Goal: Task Accomplishment & Management: Use online tool/utility

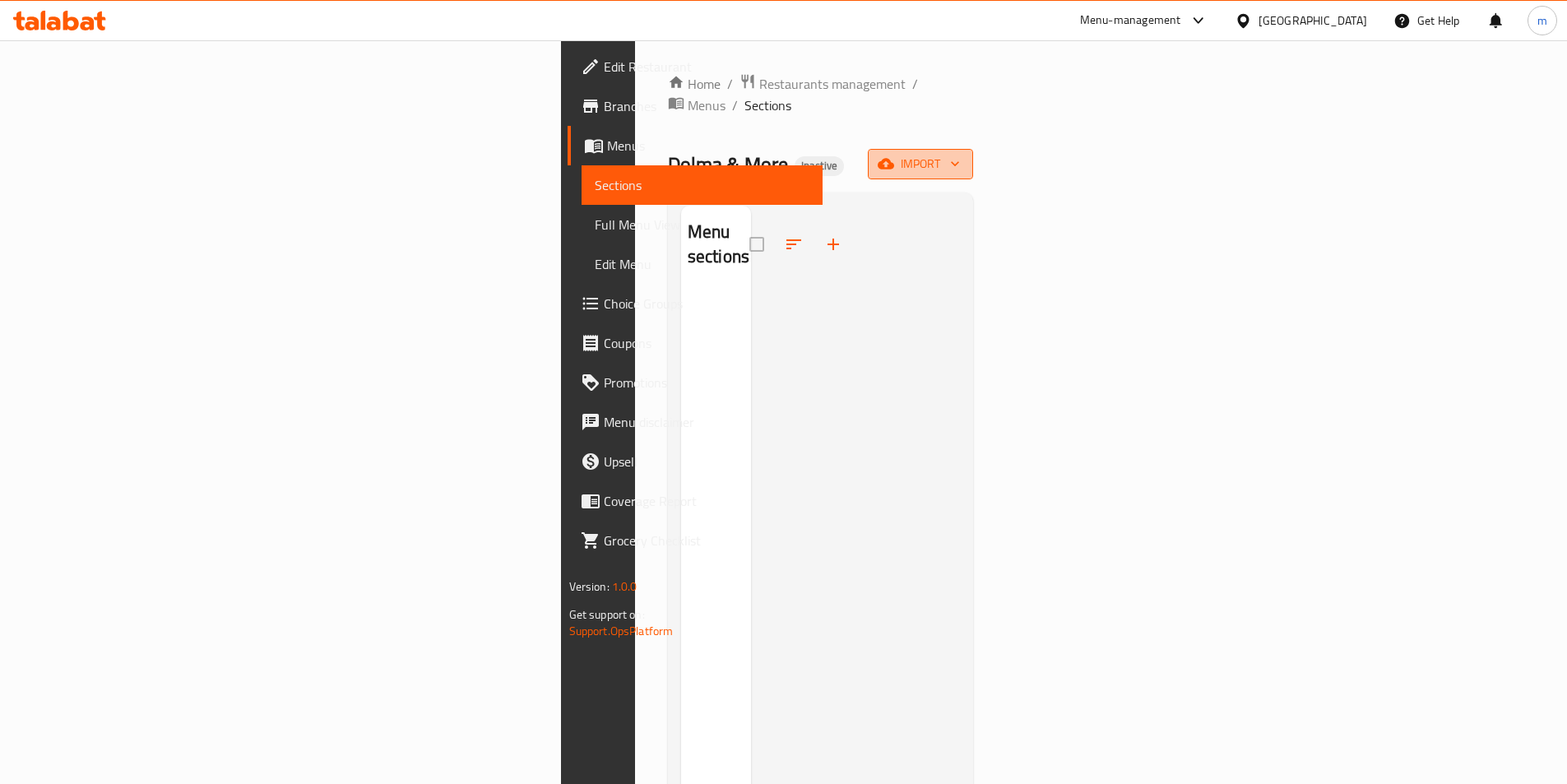
click at [960, 153] on span "import" at bounding box center [920, 163] width 79 height 21
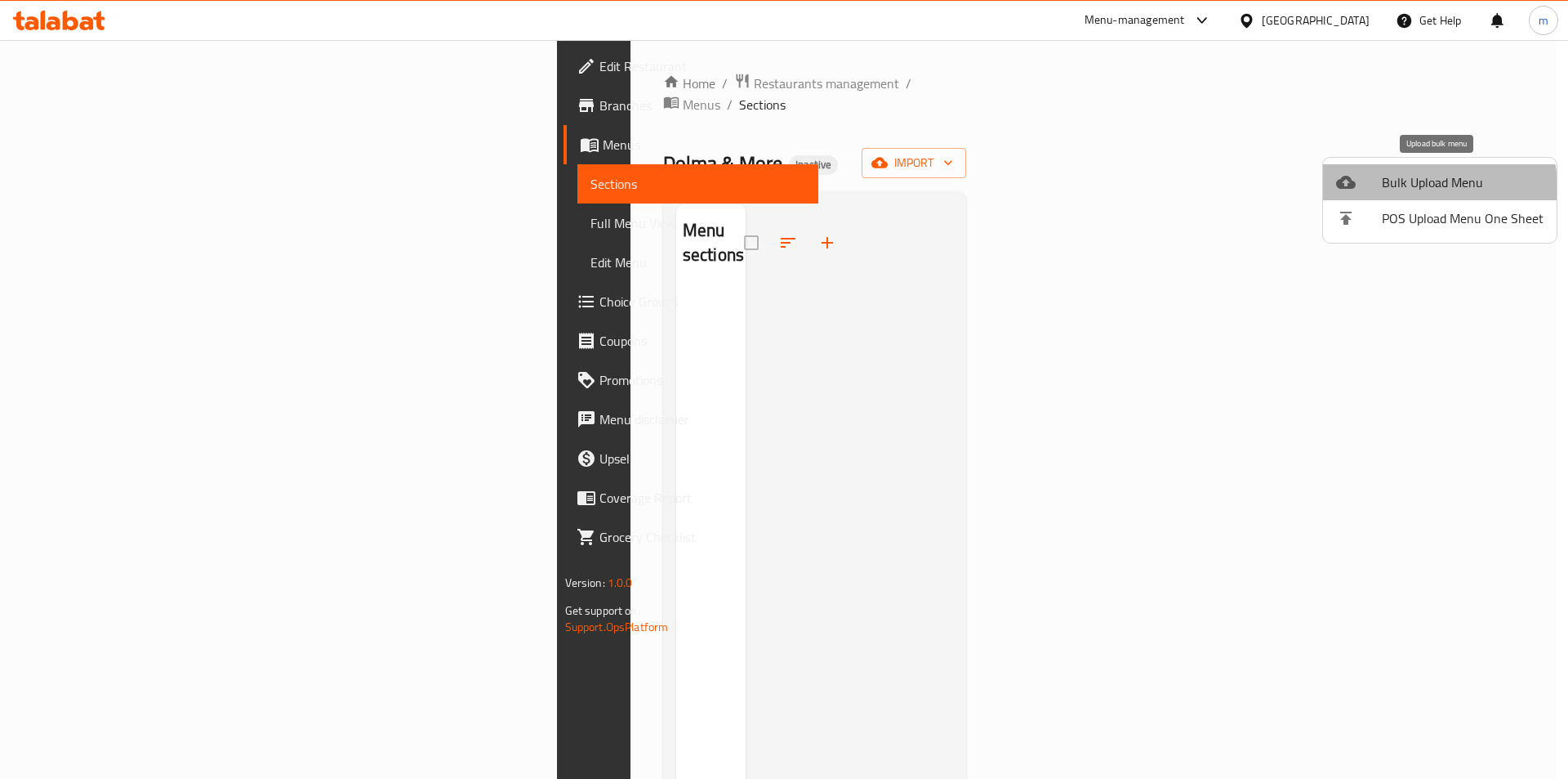
click at [1419, 187] on span "Bulk Upload Menu" at bounding box center [1462, 182] width 162 height 20
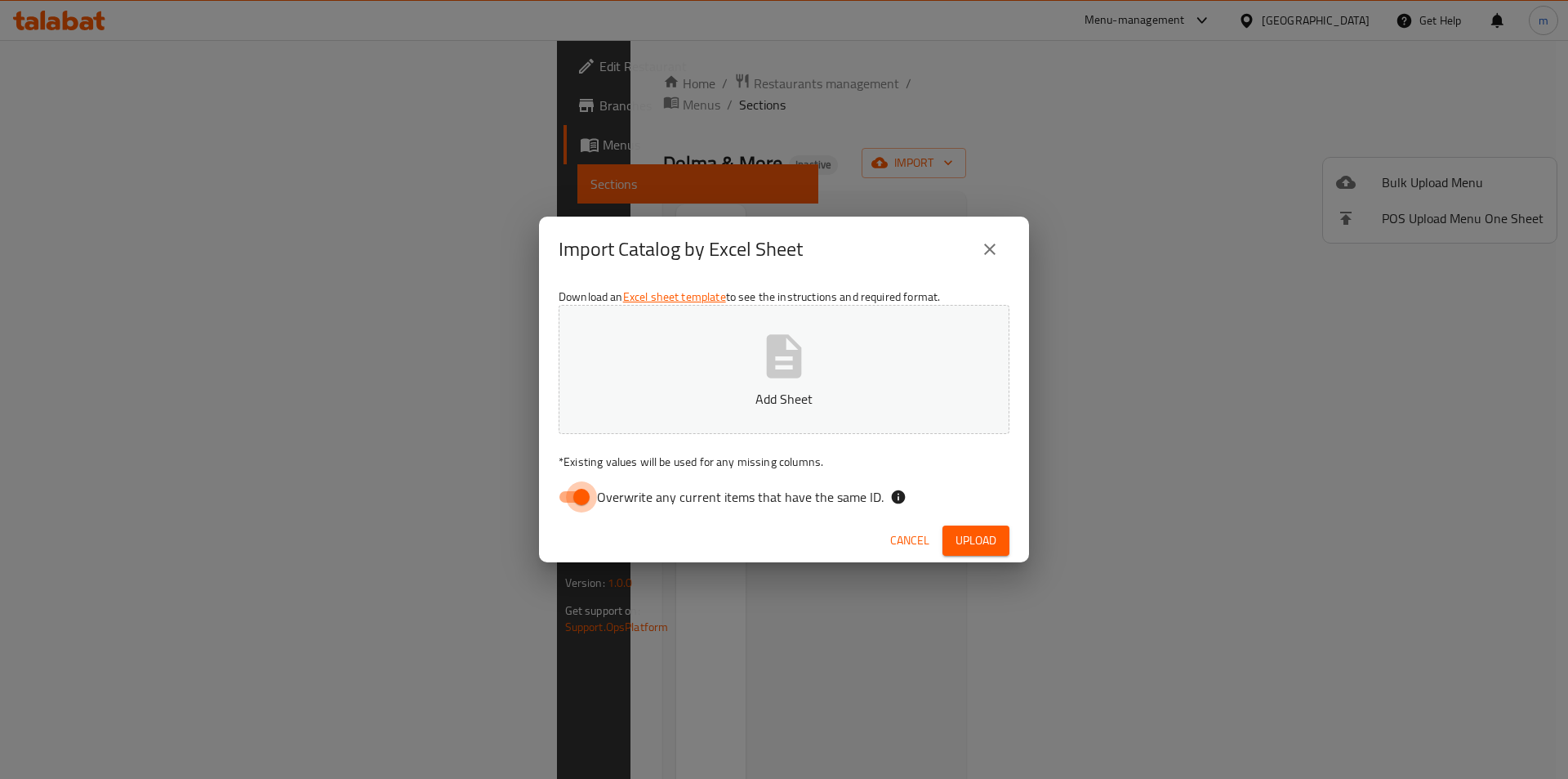
click at [566, 509] on input "Overwrite any current items that have the same ID." at bounding box center [581, 496] width 93 height 31
checkbox input "false"
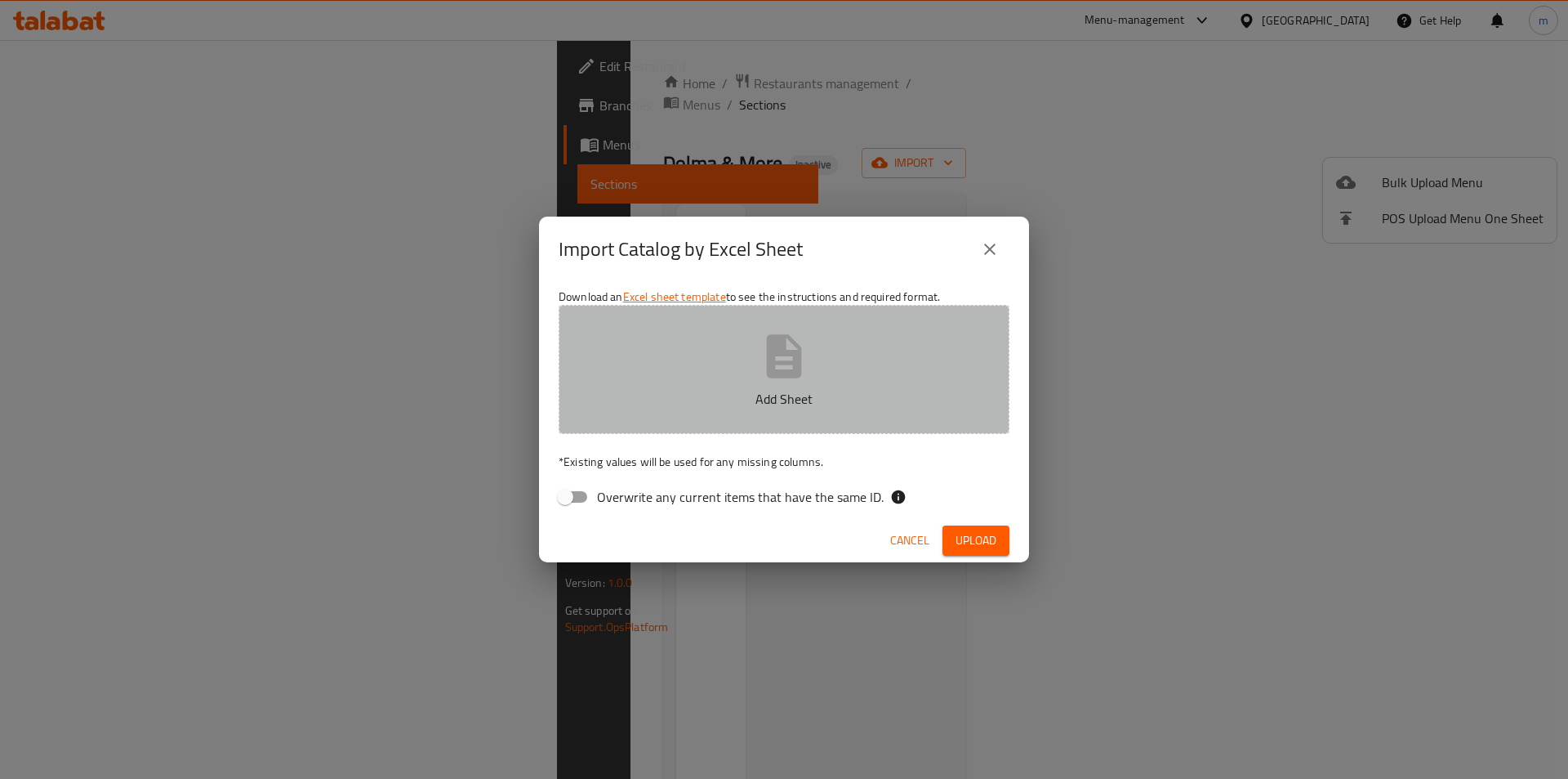
click at [779, 365] on icon "button" at bounding box center [784, 356] width 35 height 43
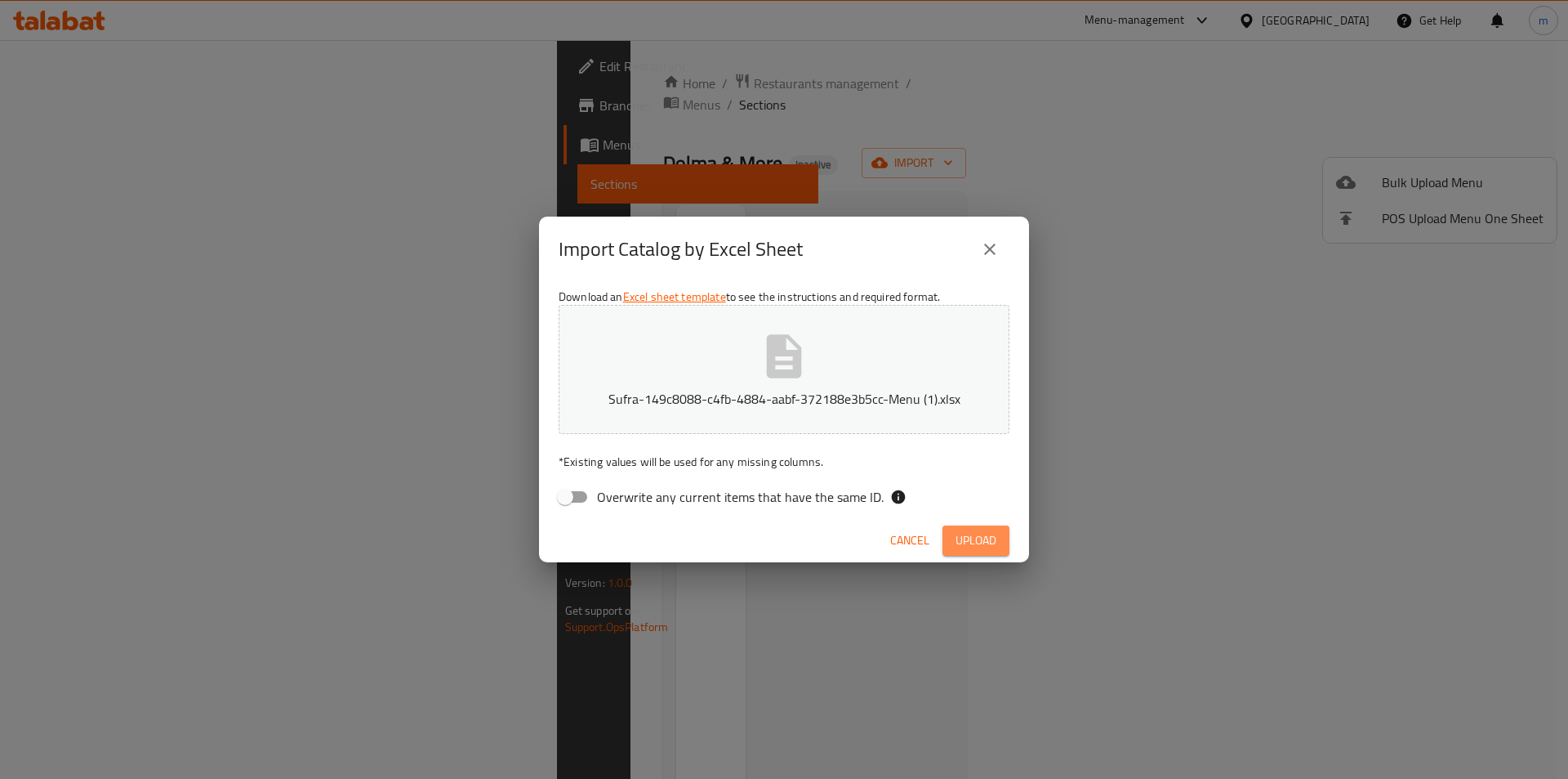
click at [989, 546] on span "Upload" at bounding box center [976, 540] width 41 height 21
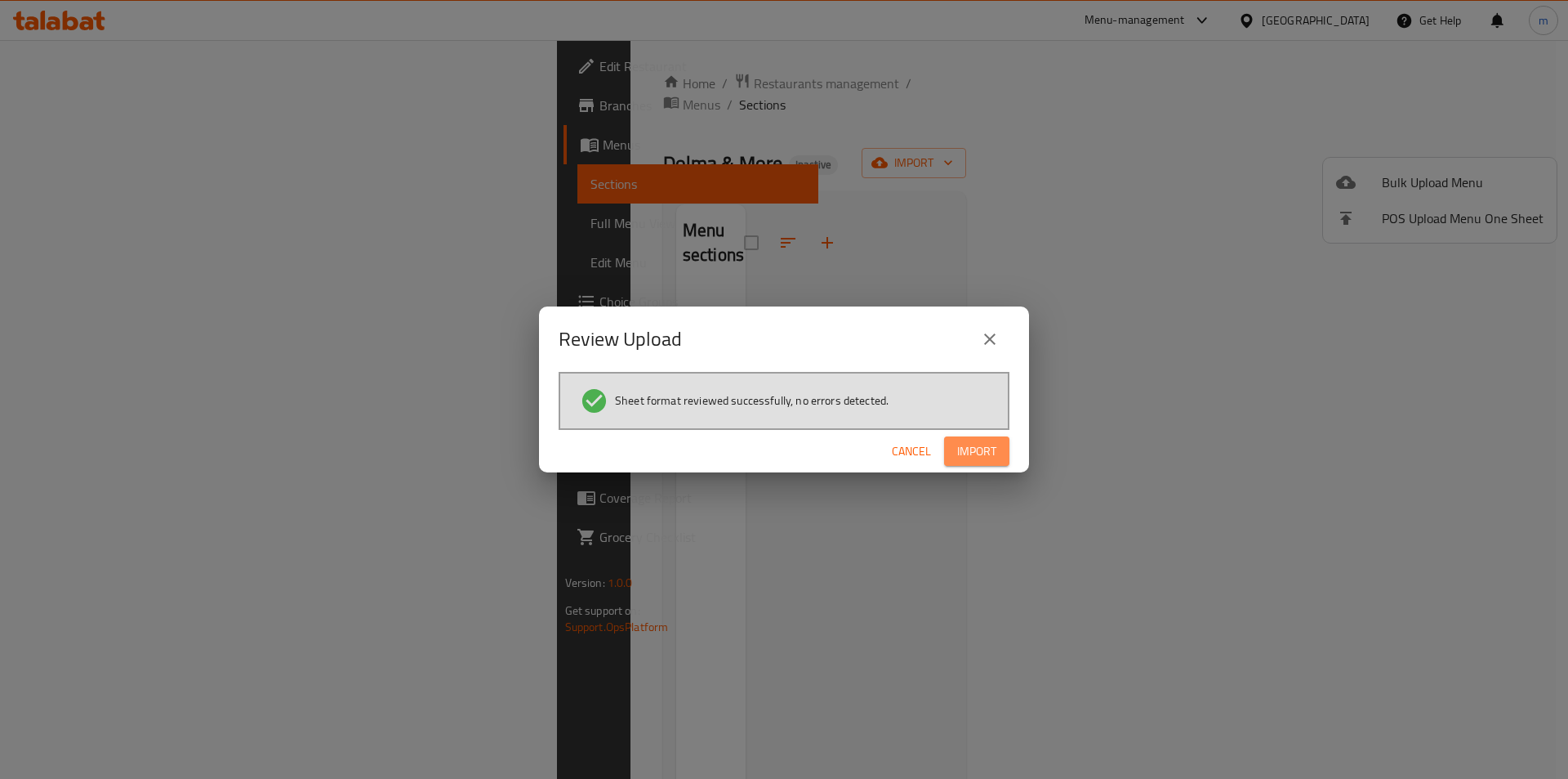
click at [982, 442] on span "Import" at bounding box center [977, 451] width 39 height 21
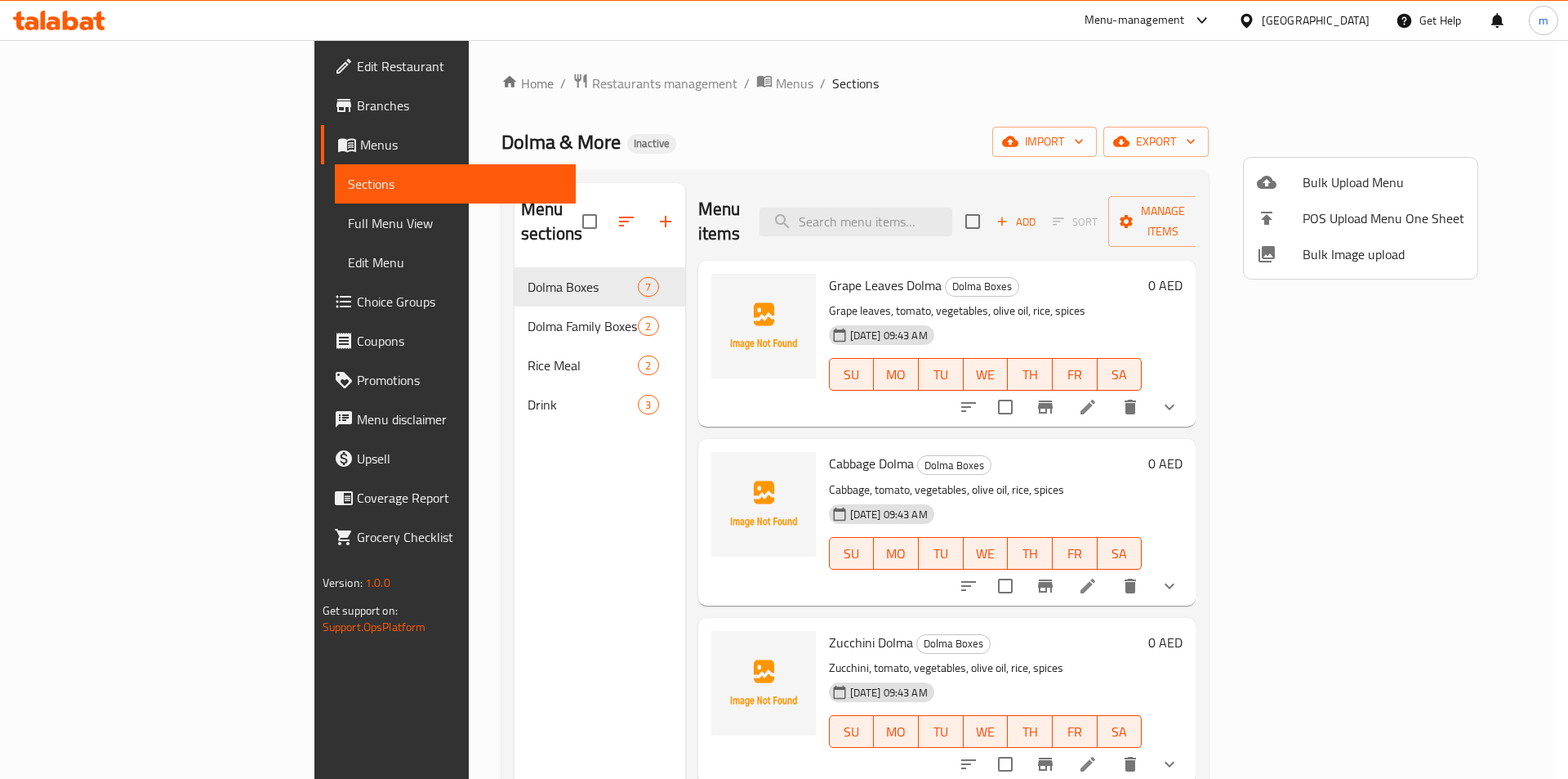
click at [1170, 145] on div at bounding box center [784, 390] width 1568 height 779
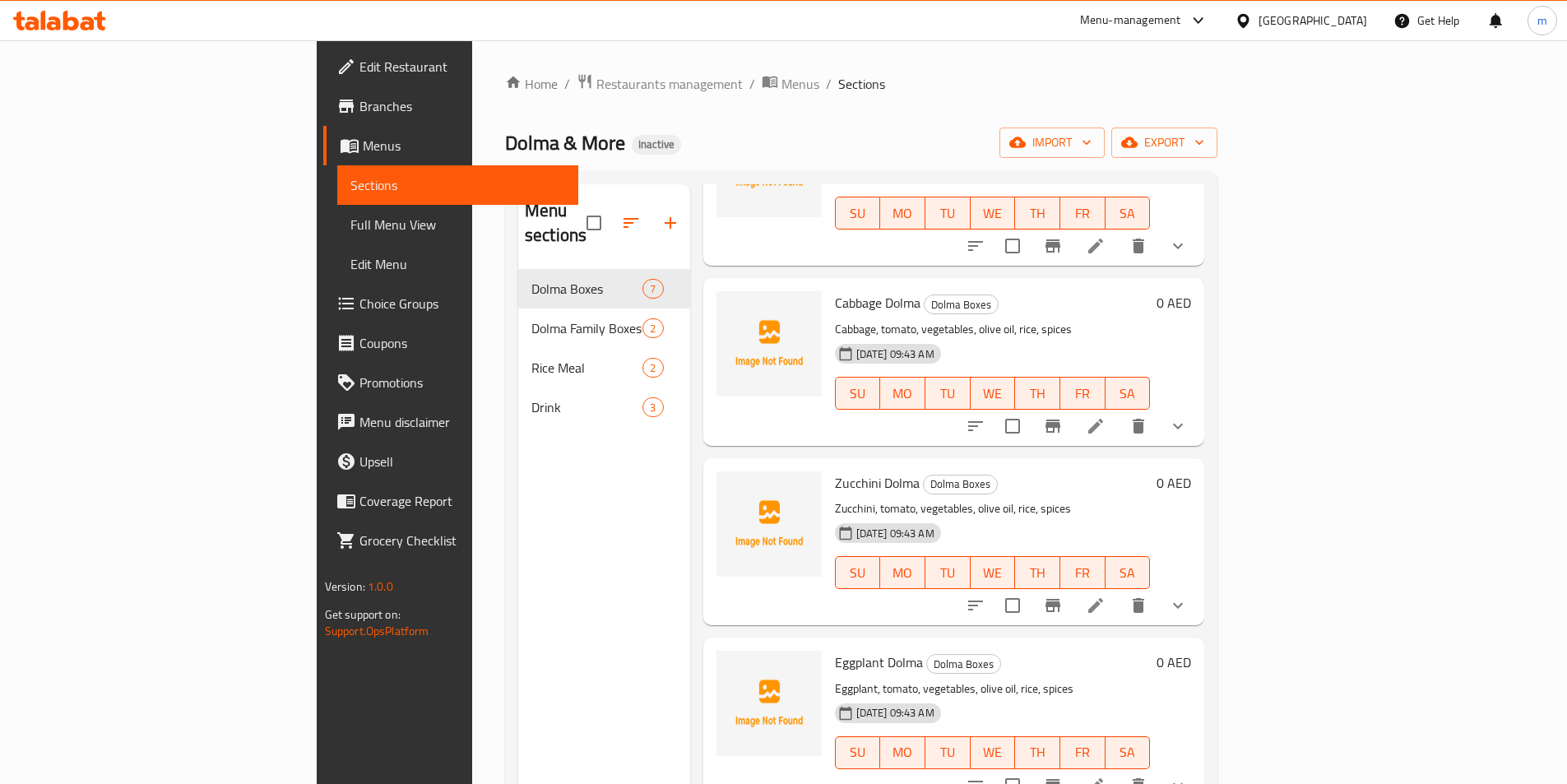
scroll to position [164, 0]
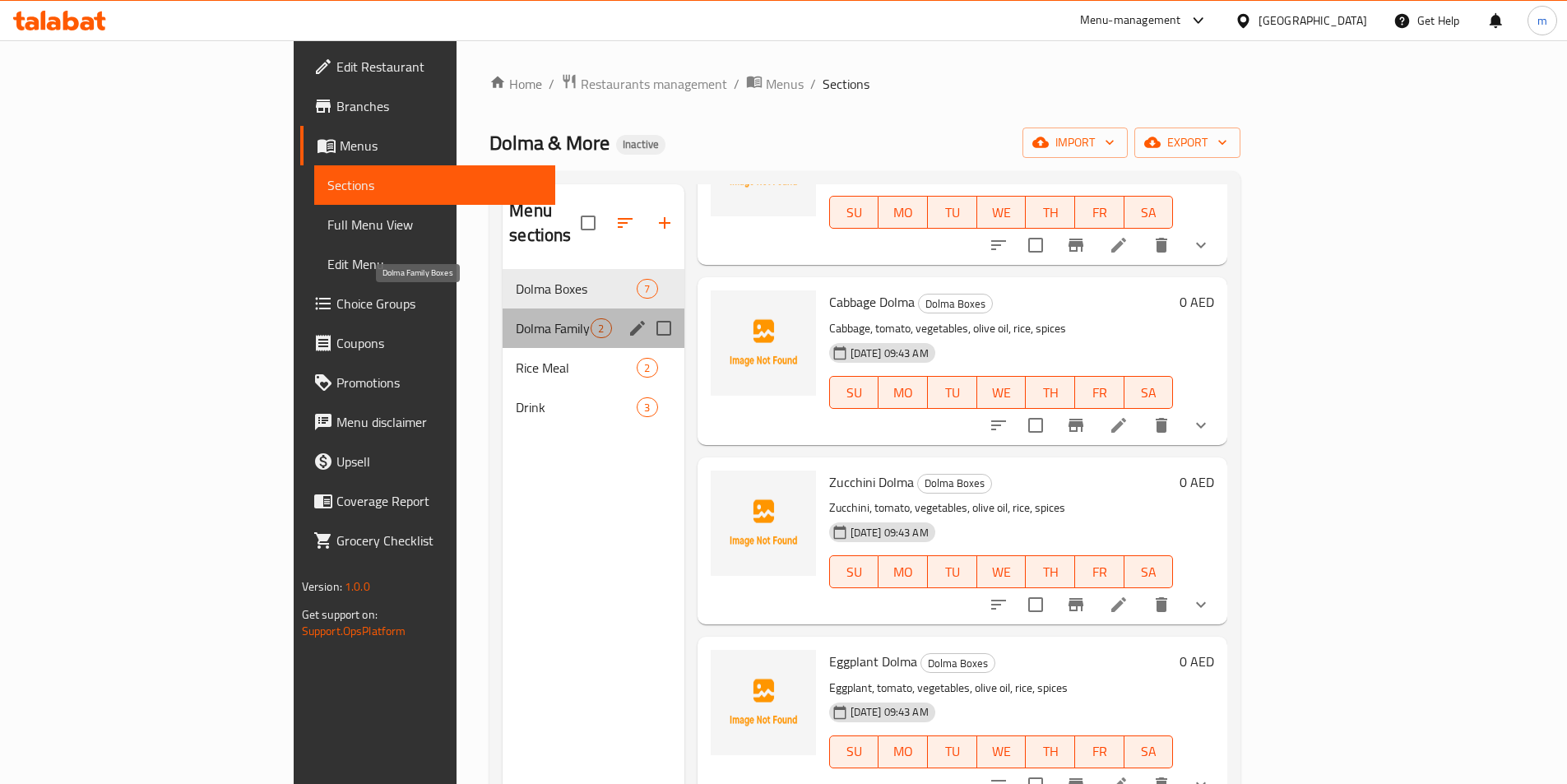
click at [516, 319] on span "Dolma Family Boxes" at bounding box center [553, 329] width 75 height 20
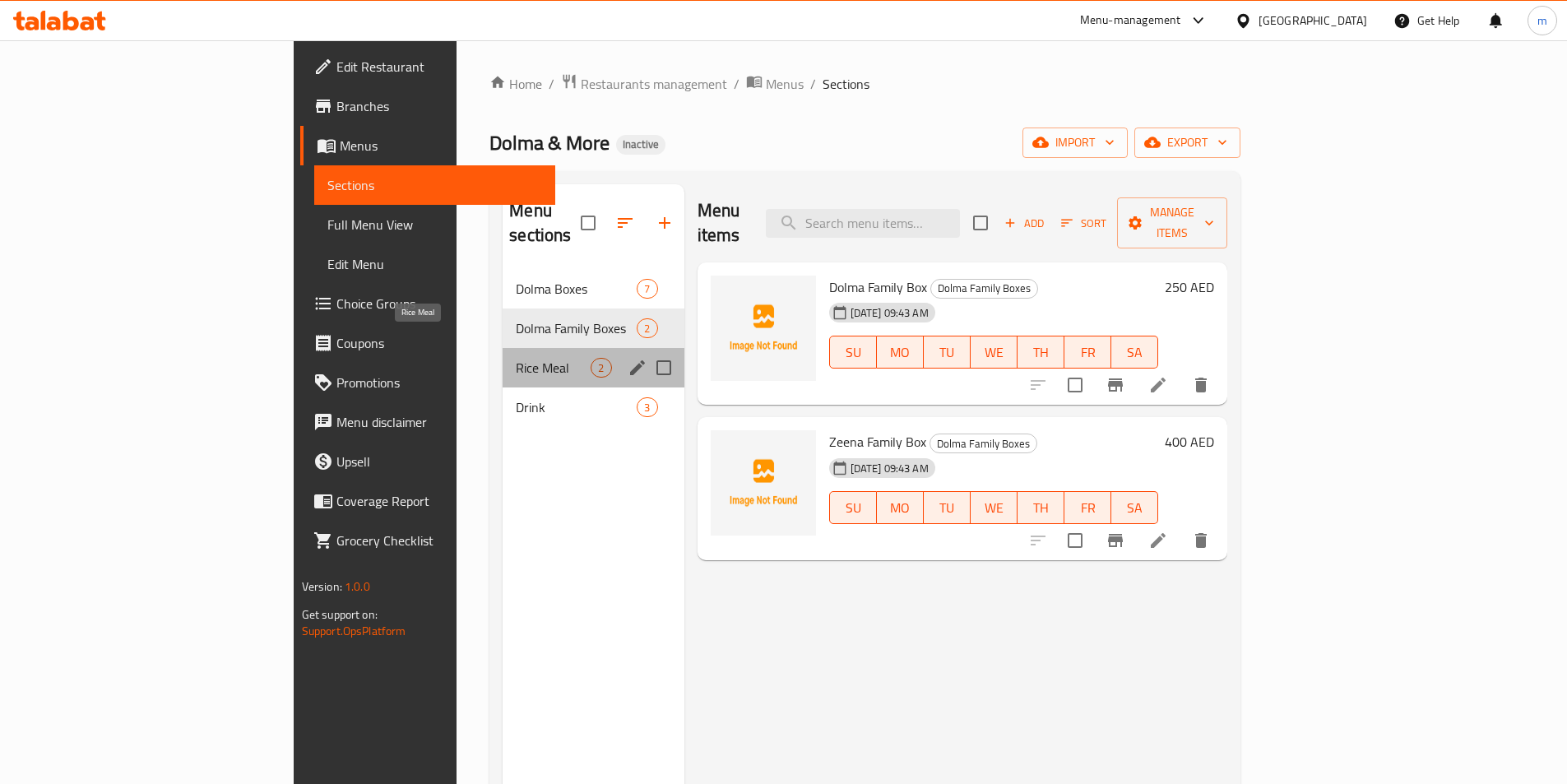
click at [516, 358] on span "Rice Meal" at bounding box center [553, 368] width 75 height 20
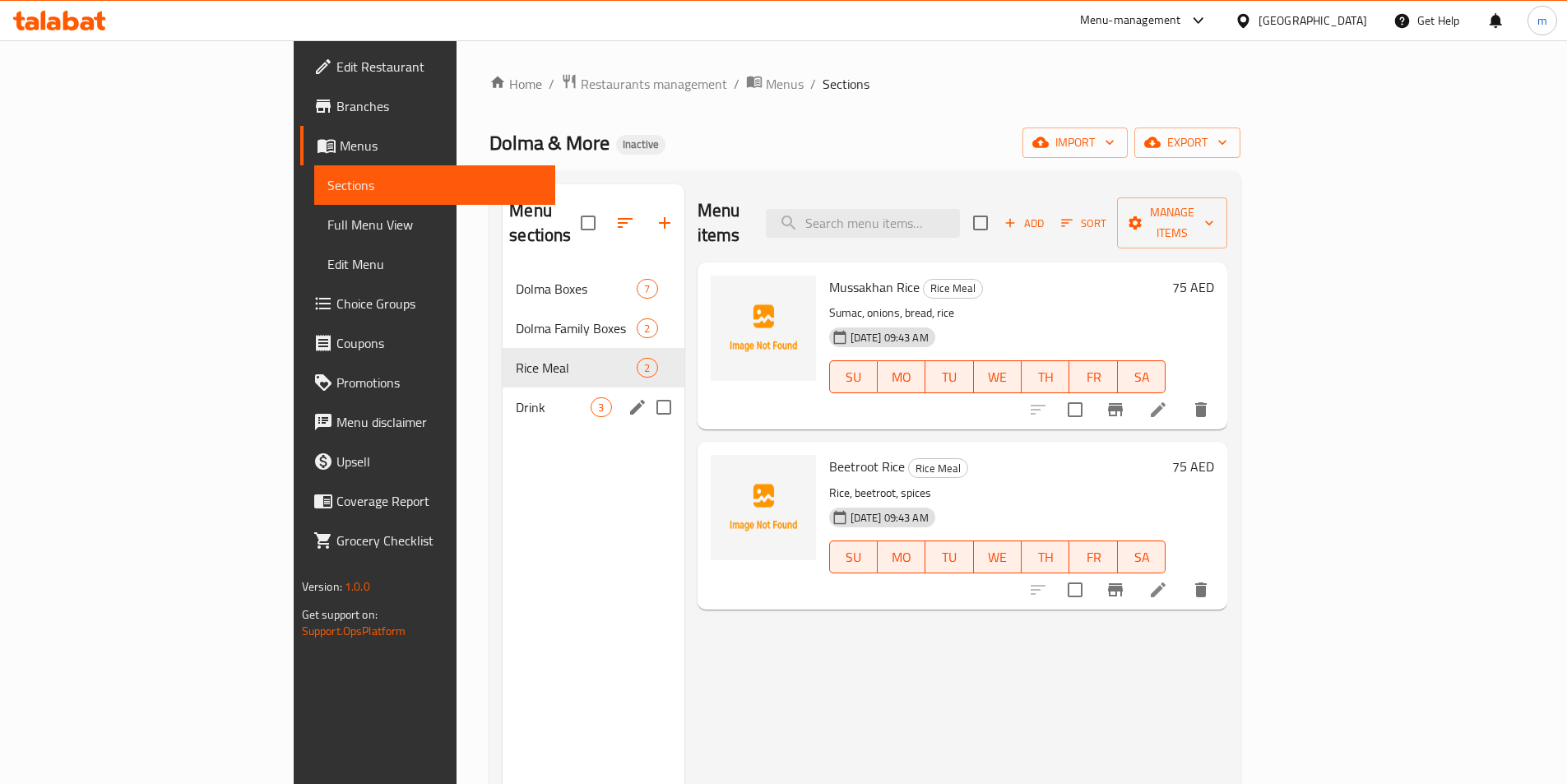
click at [502, 398] on div "Drink 3" at bounding box center [592, 406] width 181 height 39
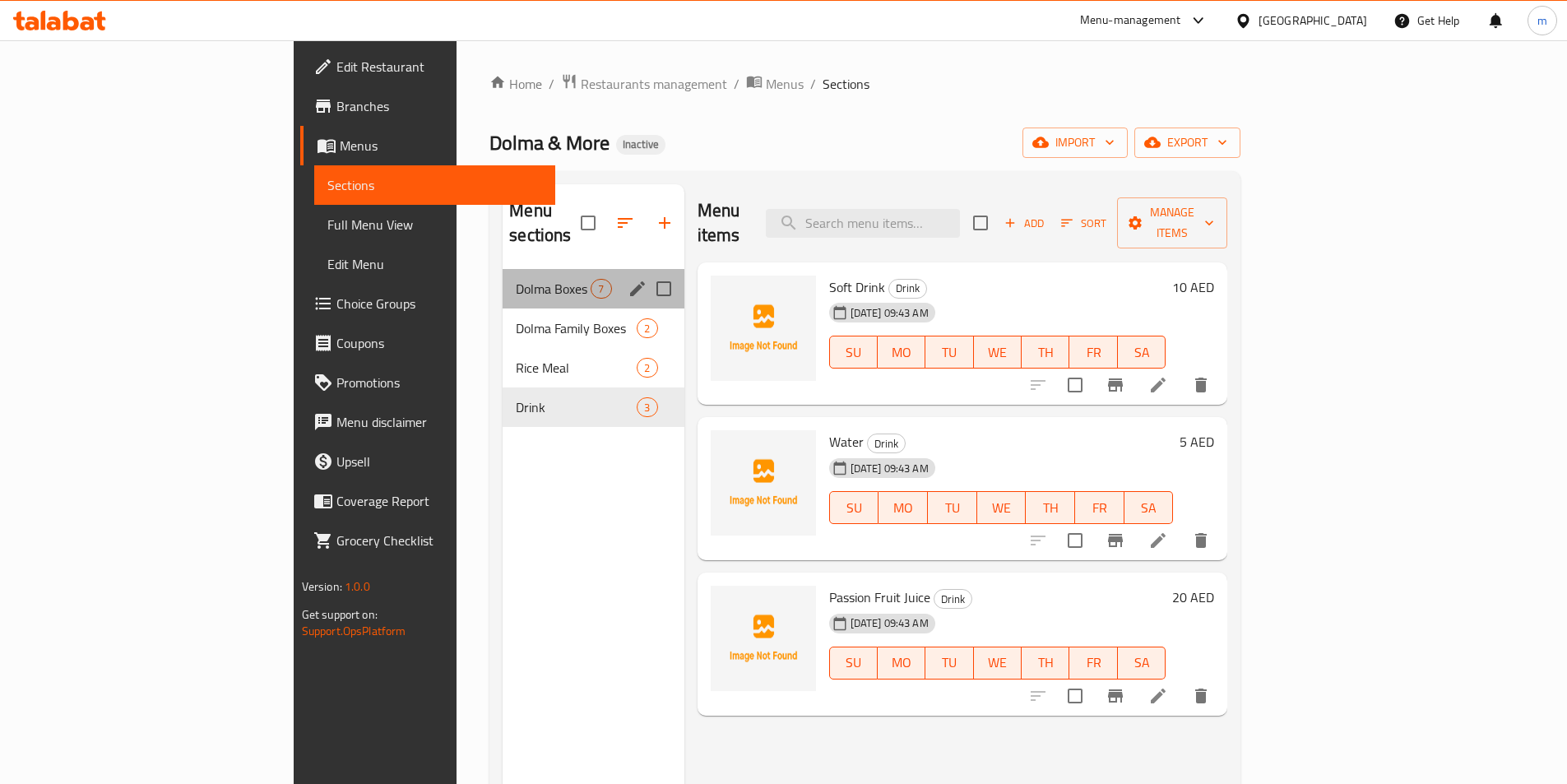
click at [507, 275] on div "Dolma Boxes 7" at bounding box center [592, 288] width 181 height 39
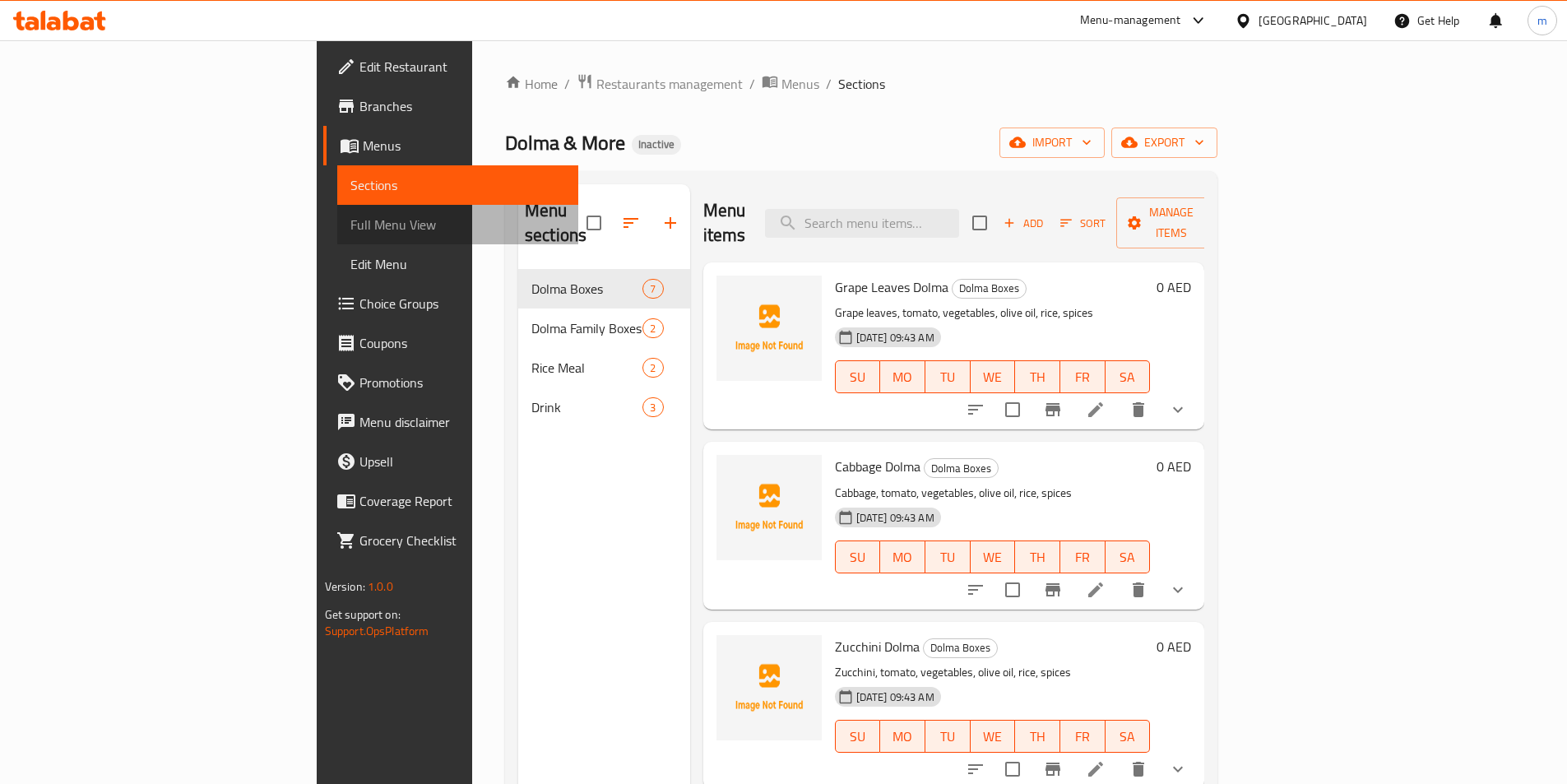
click at [350, 232] on span "Full Menu View" at bounding box center [457, 224] width 214 height 20
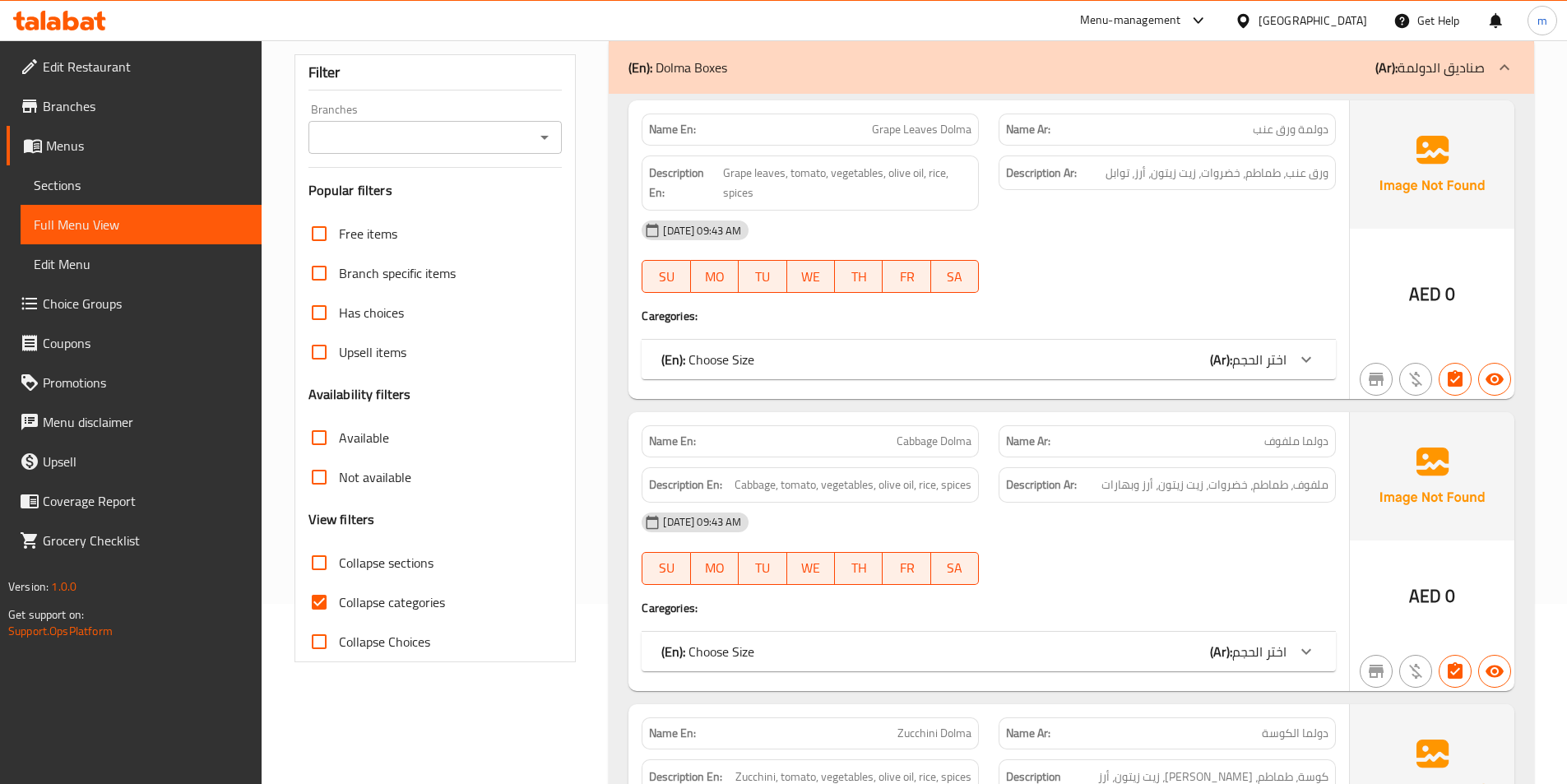
scroll to position [247, 0]
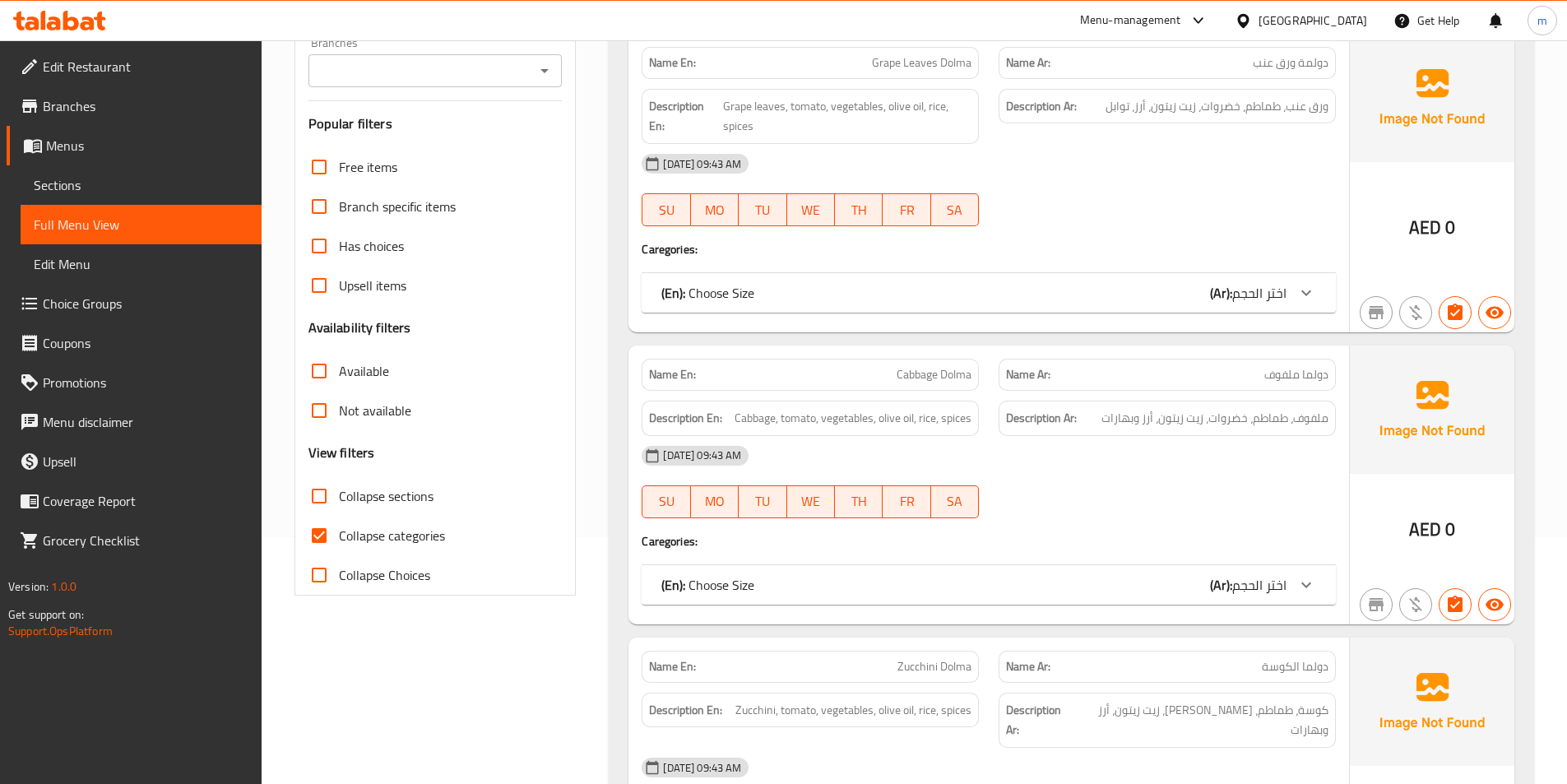
click at [316, 540] on input "Collapse categories" at bounding box center [319, 535] width 39 height 39
checkbox input "false"
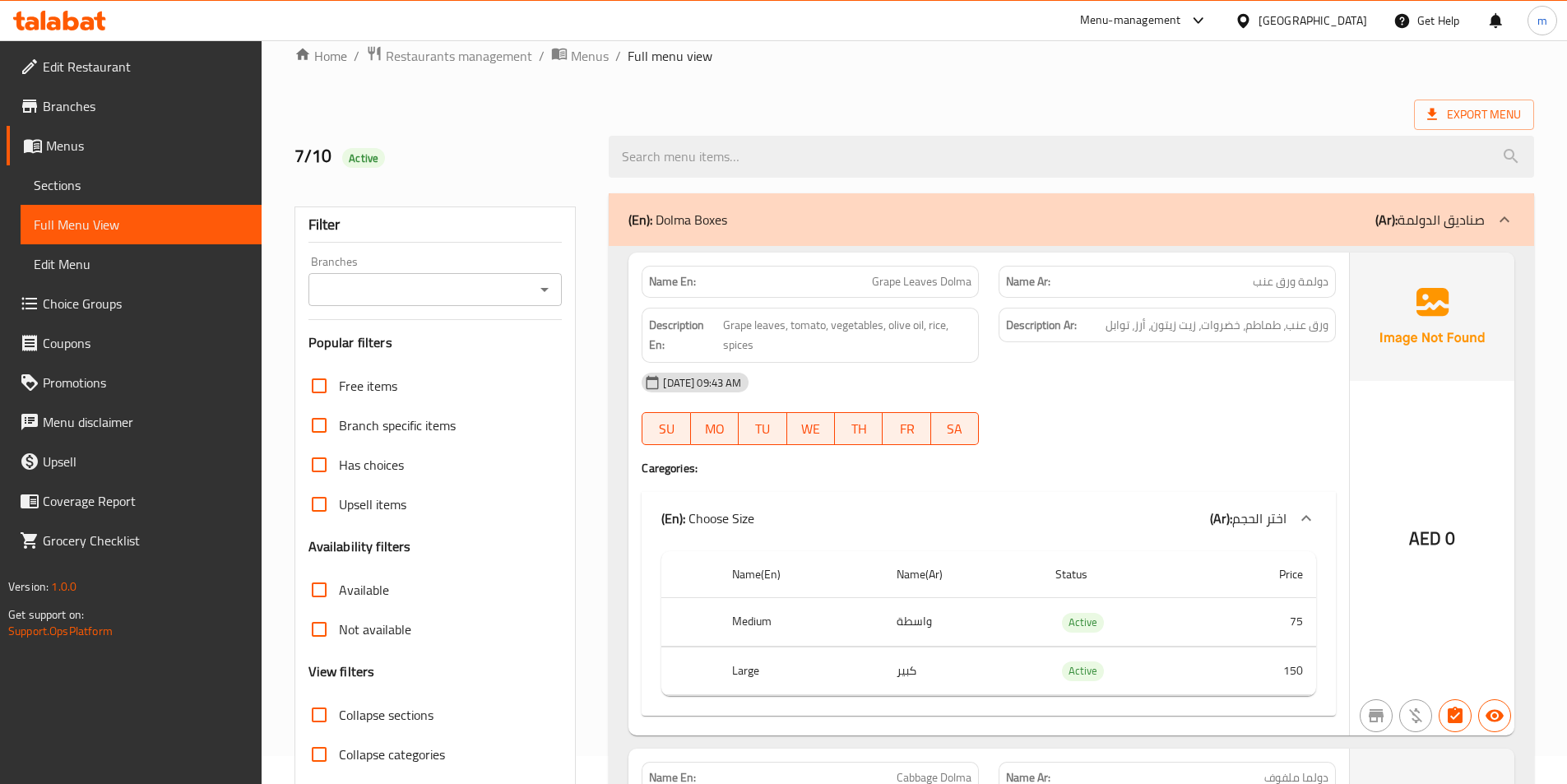
scroll to position [0, 0]
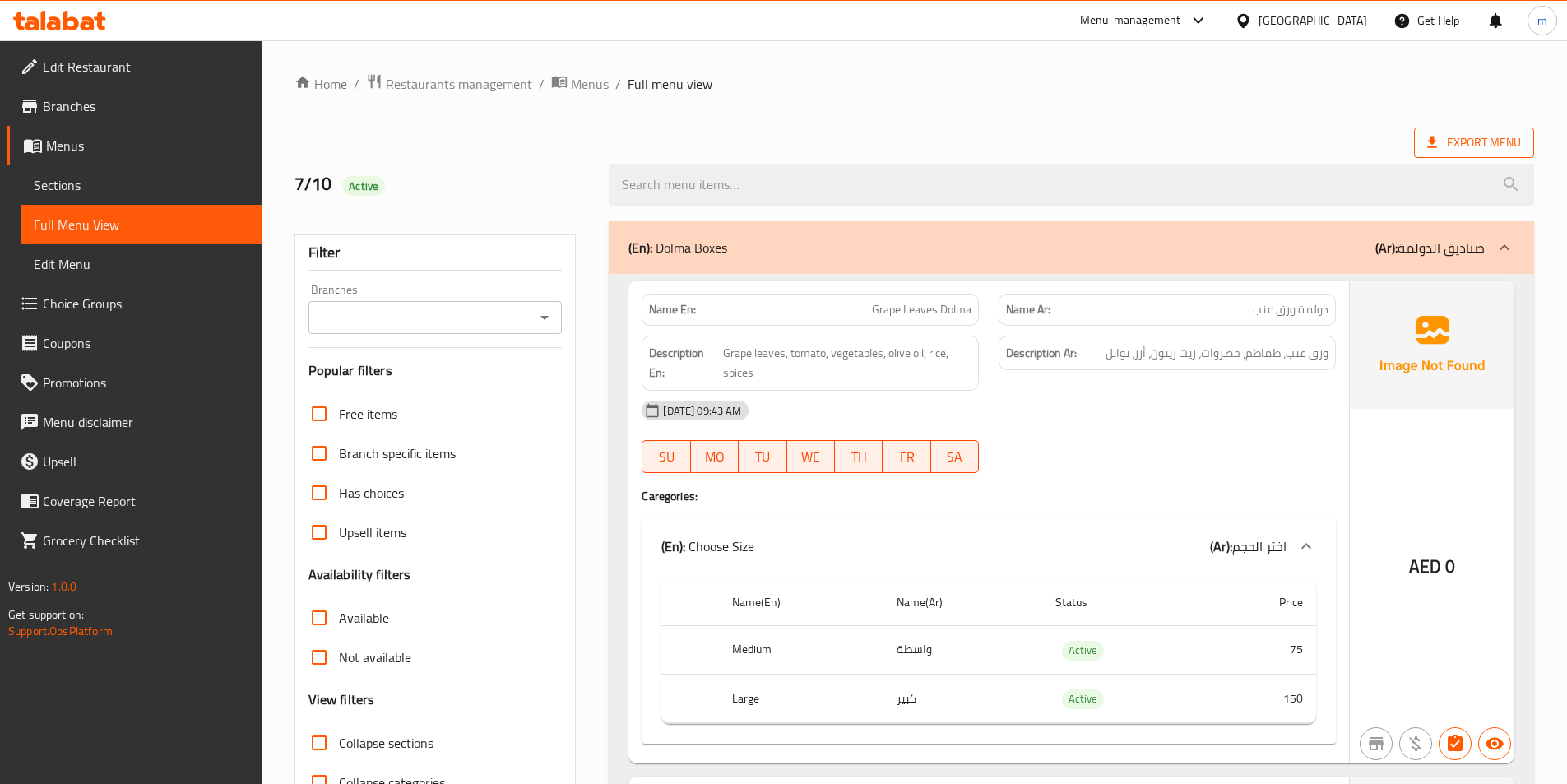
click at [1438, 146] on icon at bounding box center [1433, 143] width 17 height 17
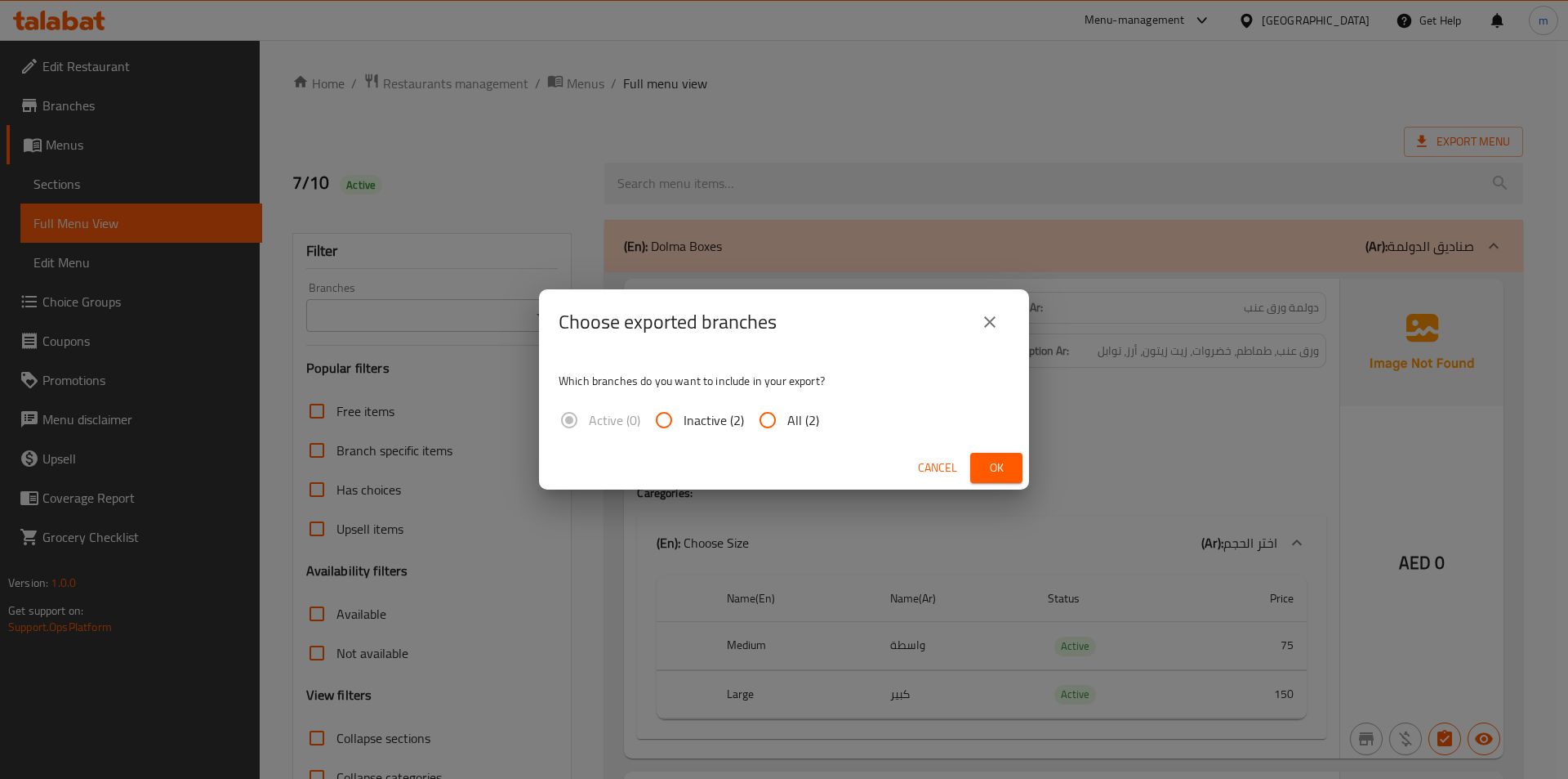
click at [793, 413] on span "All (2)" at bounding box center [803, 420] width 31 height 20
click at [787, 413] on input "All (2)" at bounding box center [767, 419] width 39 height 39
radio input "true"
click at [1004, 462] on span "Ok" at bounding box center [996, 467] width 27 height 21
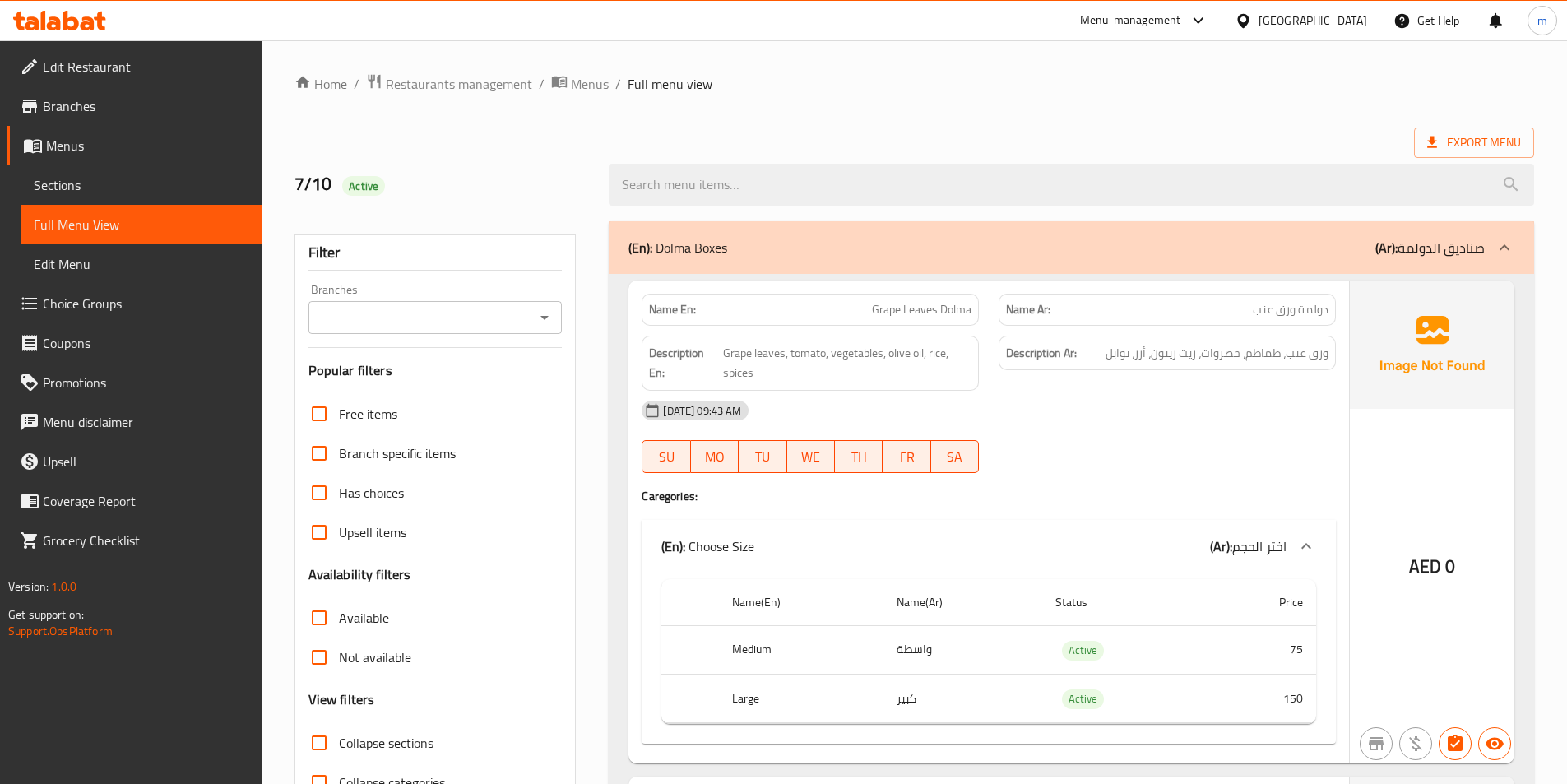
drag, startPoint x: 1038, startPoint y: 112, endPoint x: 1025, endPoint y: 113, distance: 13.0
click at [98, 312] on span "Choice Groups" at bounding box center [145, 304] width 205 height 20
